Goal: Find specific page/section: Find specific page/section

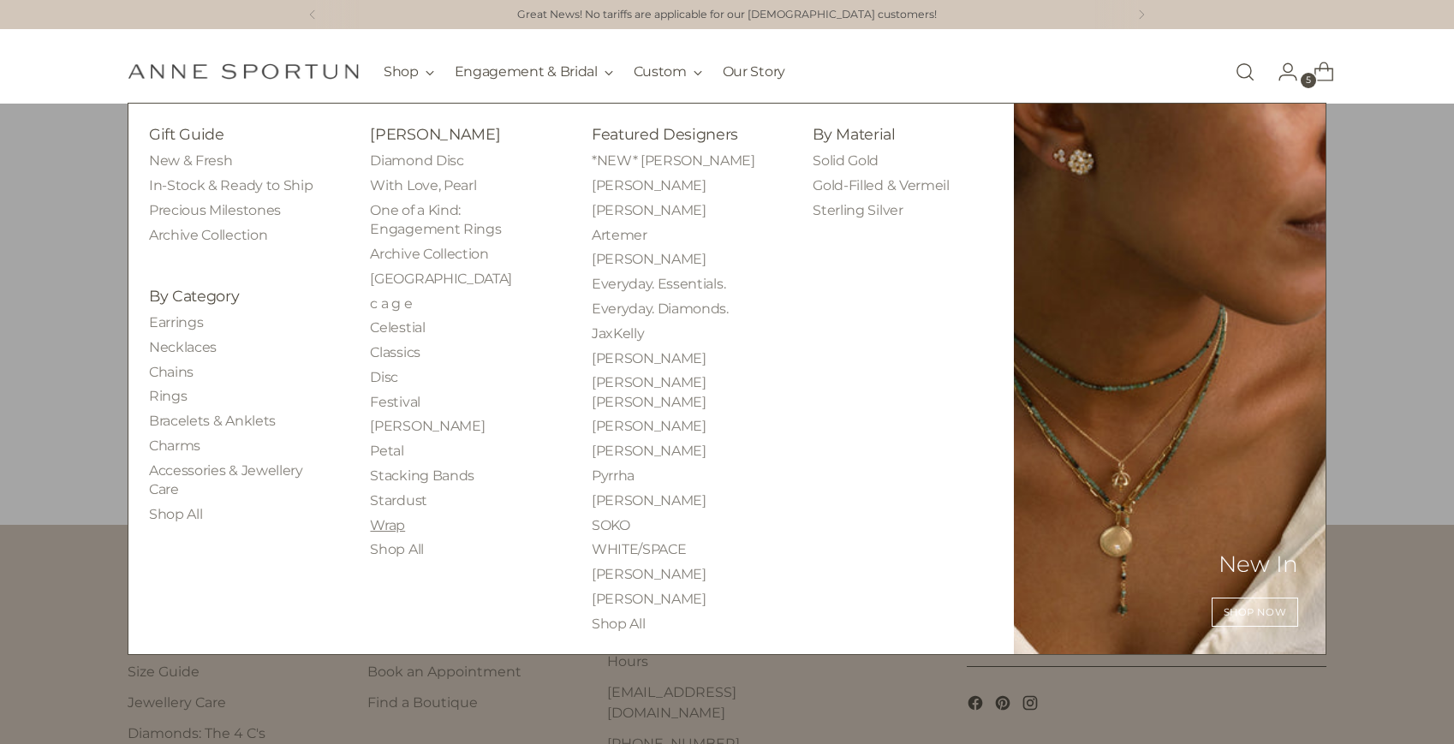
click at [392, 530] on link "Wrap" at bounding box center [387, 525] width 35 height 16
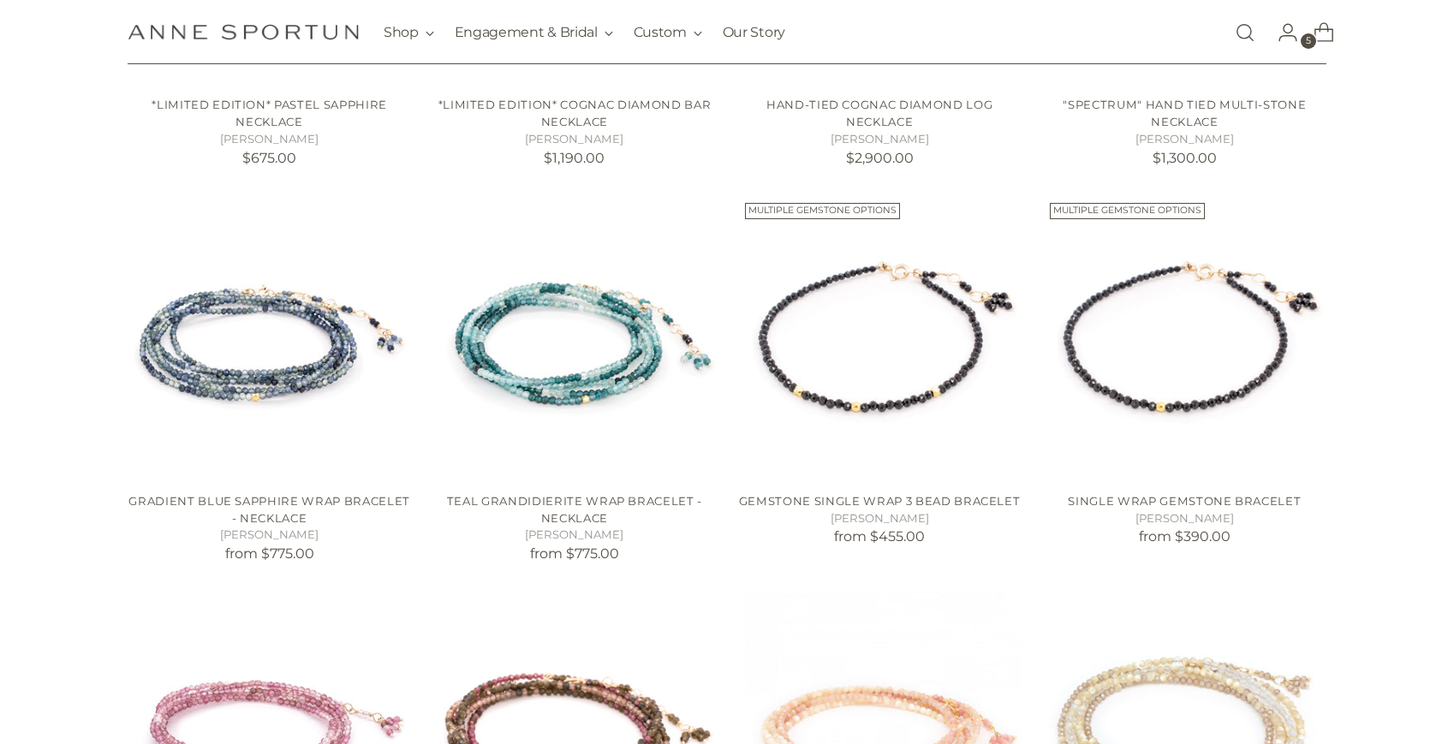
scroll to position [975, 0]
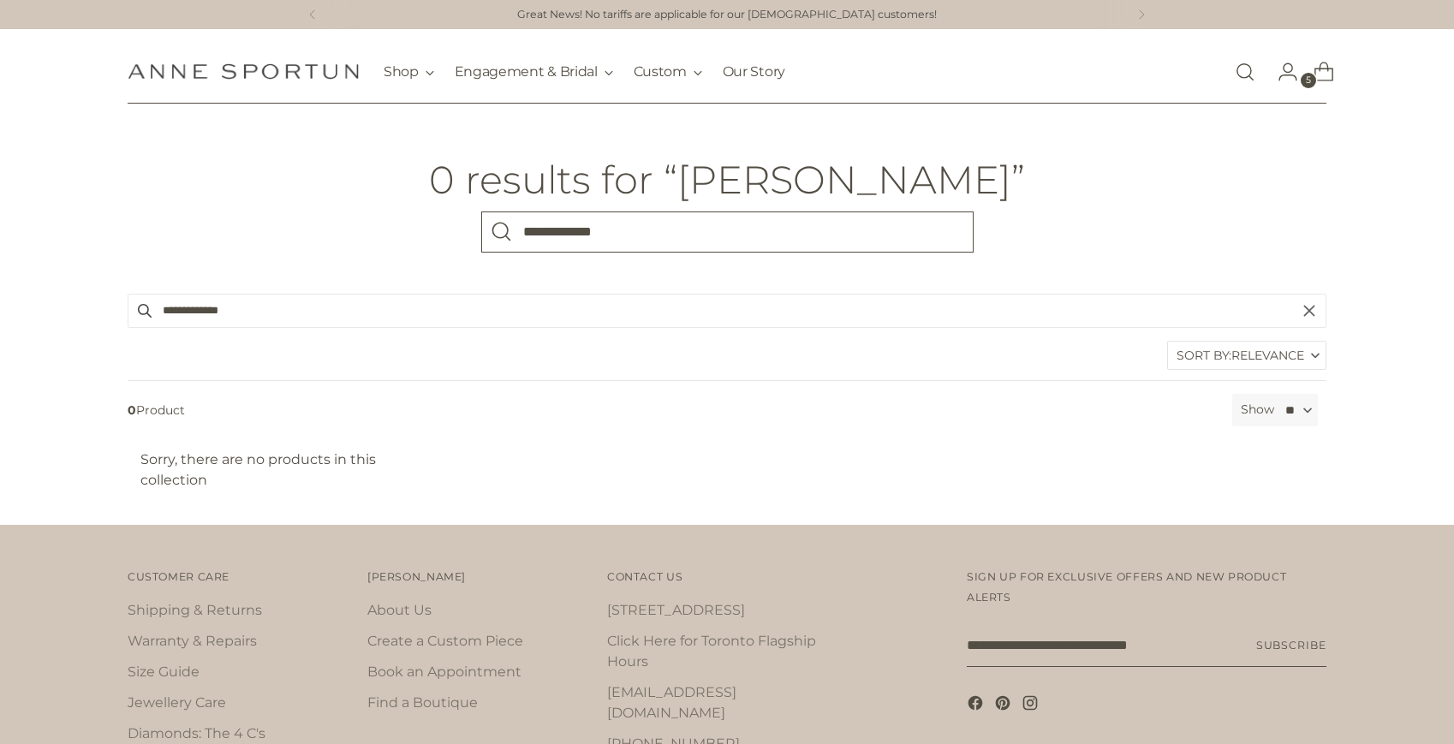
click at [576, 228] on input "**********" at bounding box center [727, 231] width 492 height 41
click at [862, 235] on input "What are you looking for?" at bounding box center [727, 231] width 492 height 41
